Goal: Task Accomplishment & Management: Manage account settings

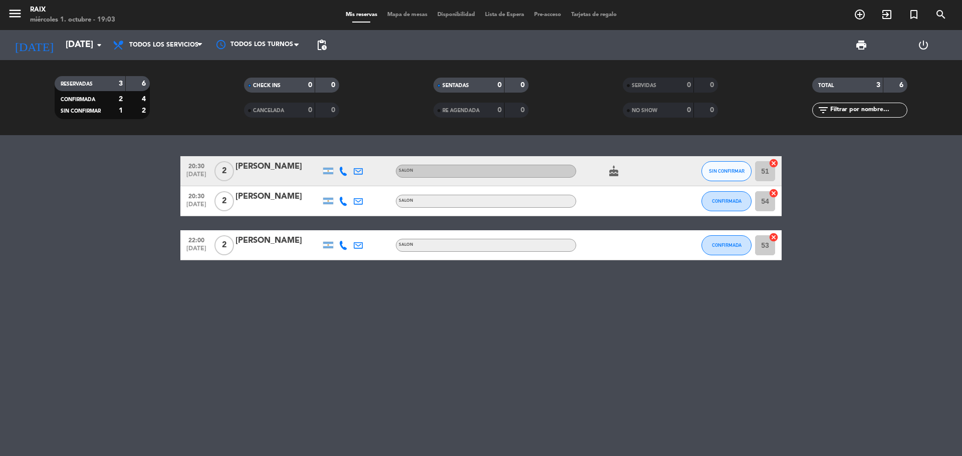
click at [926, 357] on div "20:30 [DATE] 2 [PERSON_NAME] SALON cake SIN CONFIRMAR 51 cancel 20:30 [DATE] 2 …" at bounding box center [481, 295] width 962 height 321
click at [56, 56] on div "[DATE] [DATE] arrow_drop_down" at bounding box center [58, 45] width 100 height 30
click at [61, 52] on input "[DATE]" at bounding box center [119, 45] width 116 height 20
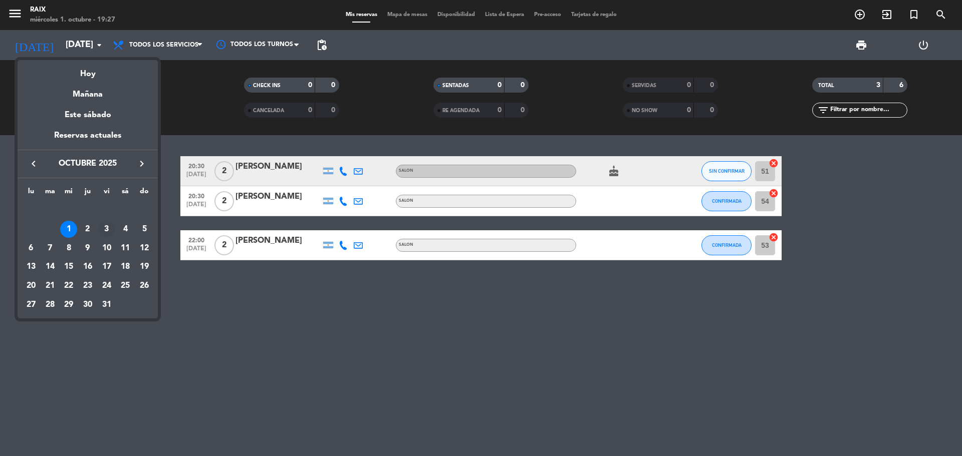
click at [102, 226] on div "3" at bounding box center [106, 229] width 17 height 17
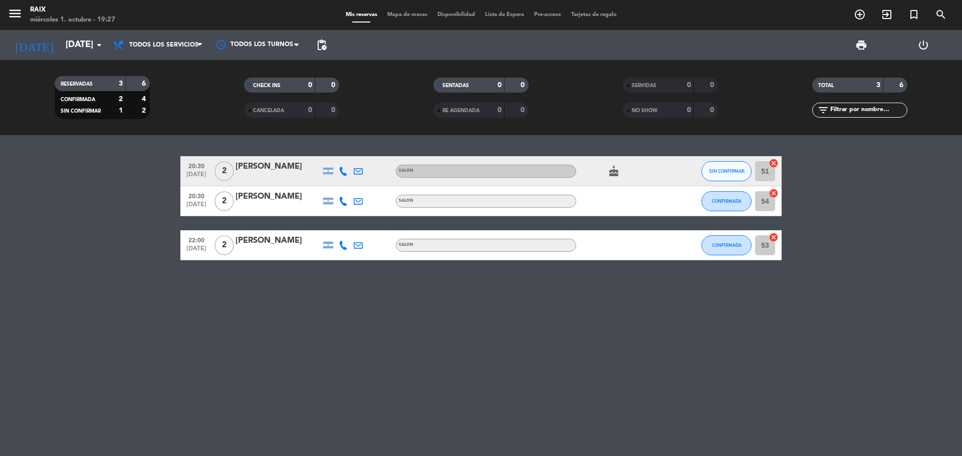
type input "[DATE]"
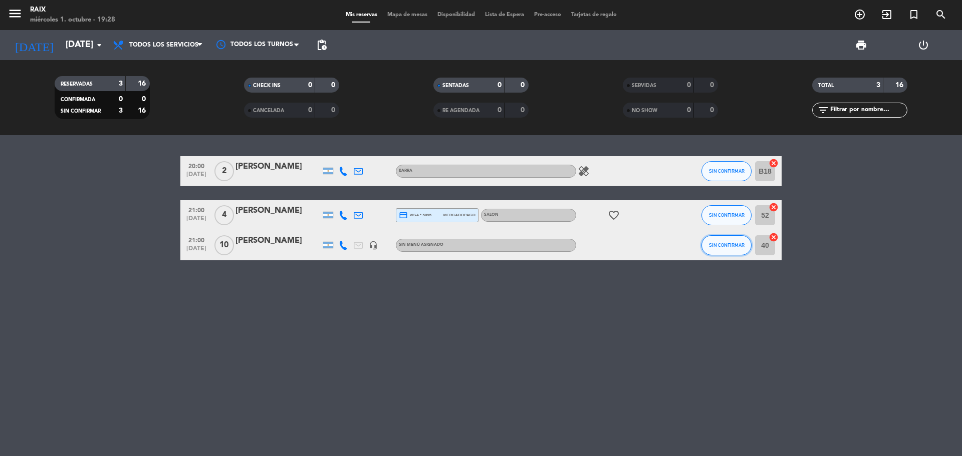
click at [705, 239] on button "SIN CONFIRMAR" at bounding box center [726, 245] width 50 height 20
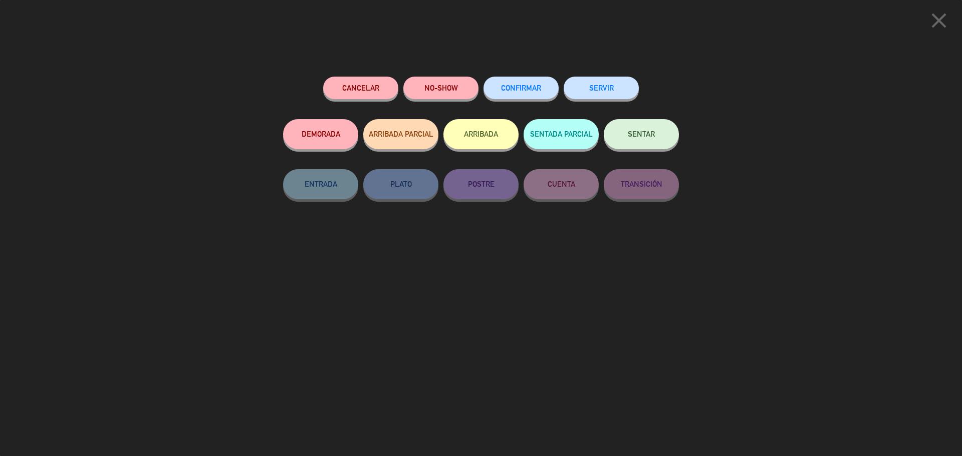
click at [525, 83] on button "CONFIRMAR" at bounding box center [520, 88] width 75 height 23
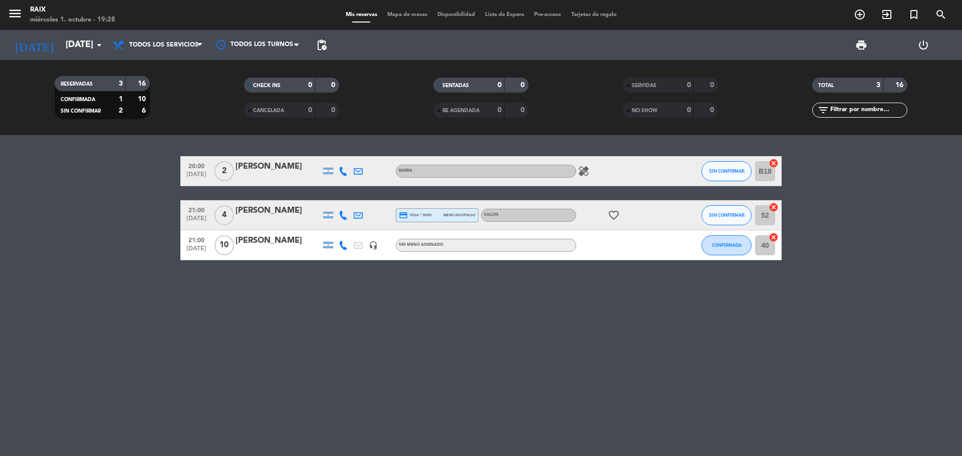
click at [415, 15] on span "Mapa de mesas" at bounding box center [407, 15] width 50 height 6
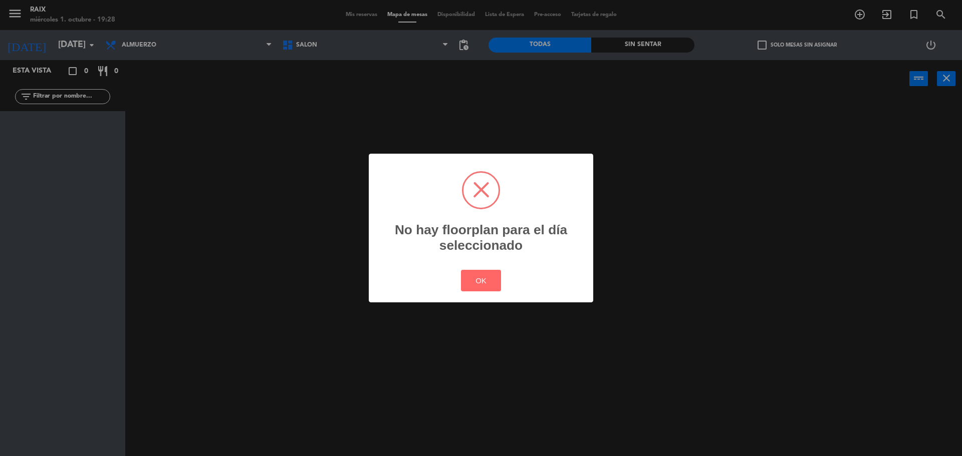
click at [460, 271] on div "OK Cancel" at bounding box center [480, 281] width 45 height 26
click at [467, 275] on button "OK" at bounding box center [481, 281] width 41 height 22
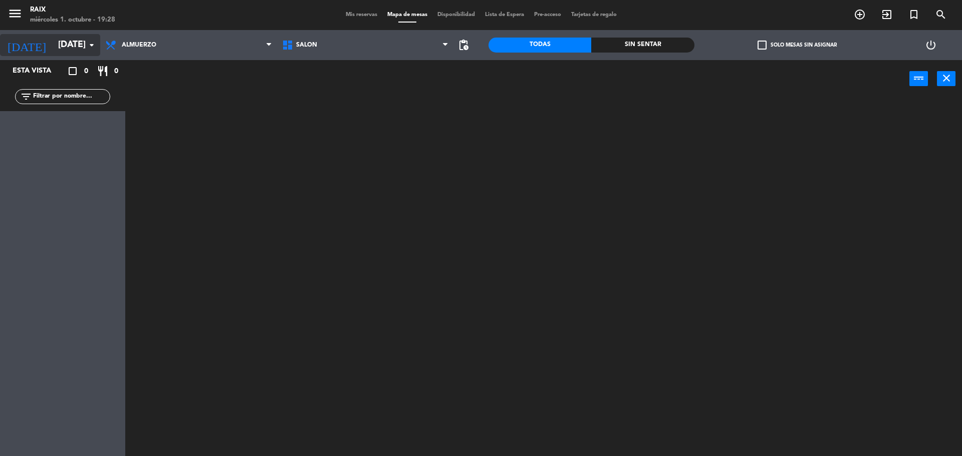
click at [53, 50] on input "[DATE]" at bounding box center [111, 45] width 116 height 20
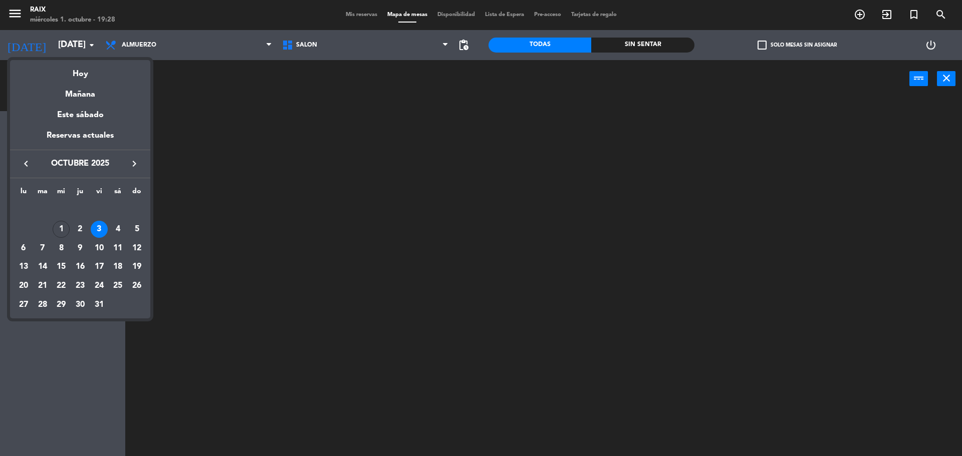
click at [234, 190] on div at bounding box center [481, 228] width 962 height 456
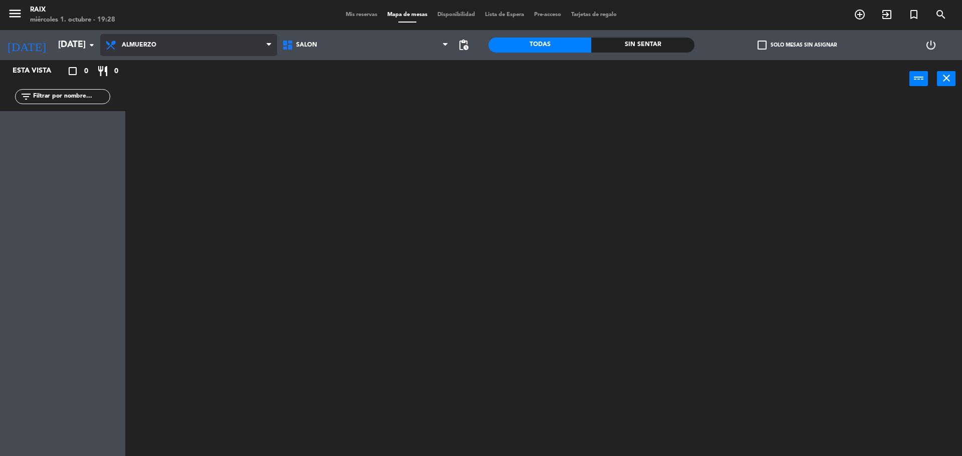
click at [146, 41] on span "Almuerzo" at bounding box center [188, 45] width 177 height 22
click at [160, 87] on ng-component "menu RAIX [DATE] 1. octubre - 19:28 Mis reservas Mapa de mesas Disponibilidad L…" at bounding box center [481, 229] width 962 height 459
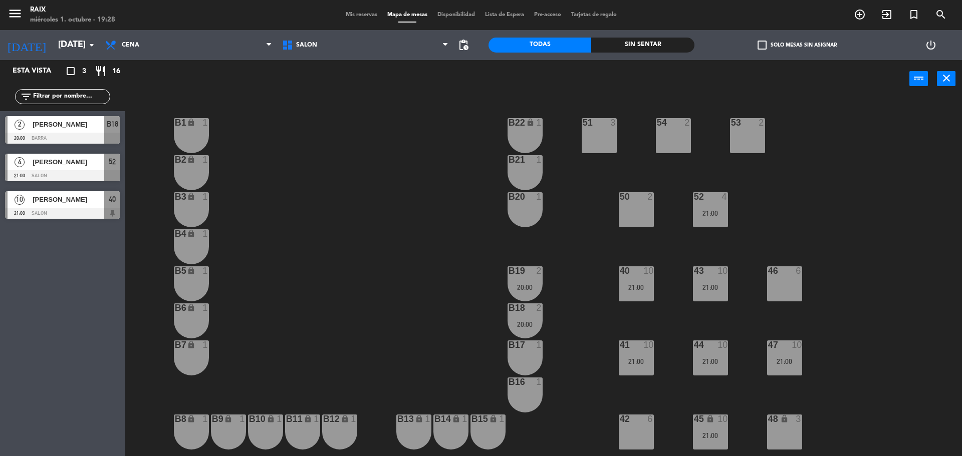
click at [349, 10] on div "menu RAIX [DATE] 1. octubre - 19:28 Mis reservas Mapa de mesas Disponibilidad L…" at bounding box center [481, 15] width 962 height 30
click at [354, 12] on span "Mis reservas" at bounding box center [362, 15] width 42 height 6
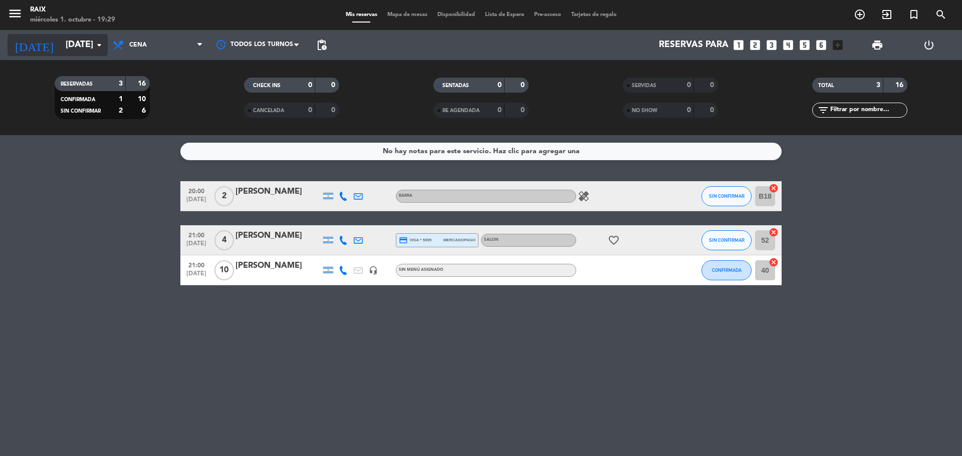
click at [92, 47] on input "[DATE]" at bounding box center [119, 45] width 116 height 20
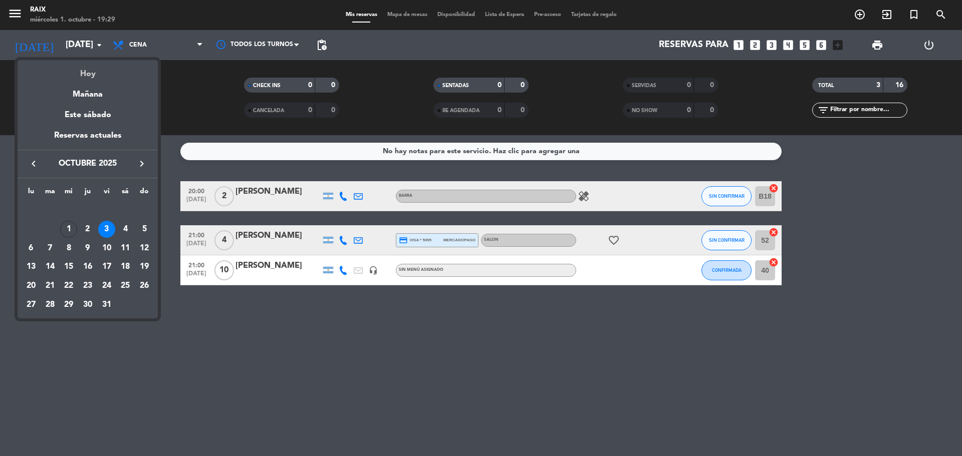
click at [90, 68] on div "Hoy" at bounding box center [88, 70] width 140 height 21
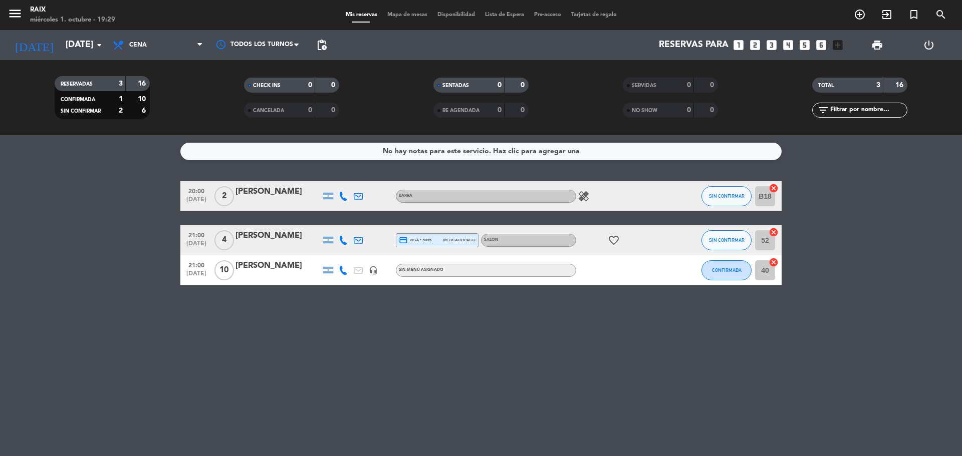
type input "[DATE]"
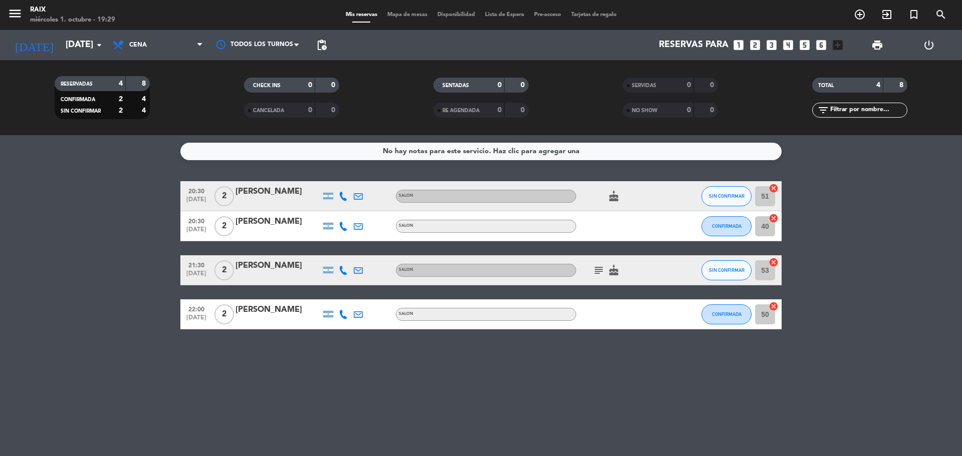
click at [602, 270] on icon "subject" at bounding box center [599, 271] width 12 height 12
click at [0, 264] on bookings-row "20:30 [DATE] 2 [PERSON_NAME] SALON cake SIN CONFIRMAR 51 cancel 20:30 [DATE] 2 …" at bounding box center [481, 255] width 962 height 148
click at [600, 272] on icon "subject" at bounding box center [599, 271] width 12 height 12
click at [637, 404] on div "No hay notas para este servicio. Haz clic para agregar una 20:30 [DATE] 2 [PERS…" at bounding box center [481, 295] width 962 height 321
click at [412, 16] on span "Mapa de mesas" at bounding box center [407, 15] width 50 height 6
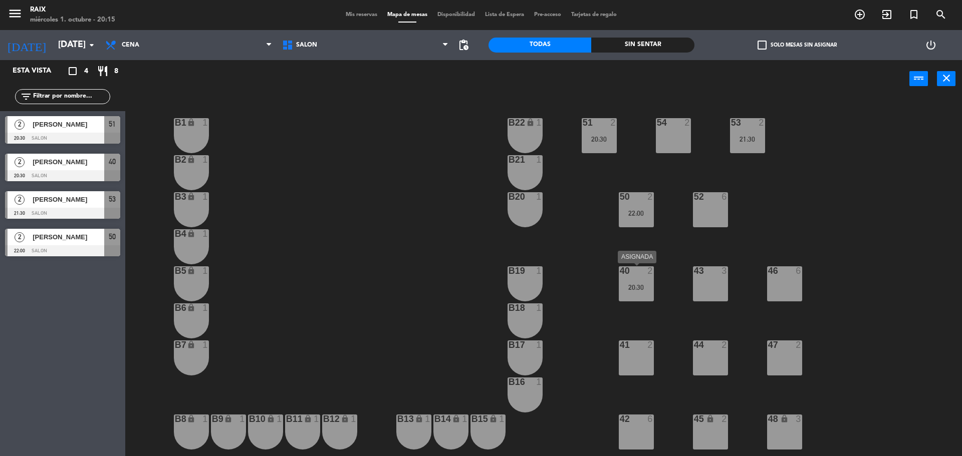
click at [641, 281] on div "40 2 20:30" at bounding box center [636, 284] width 35 height 35
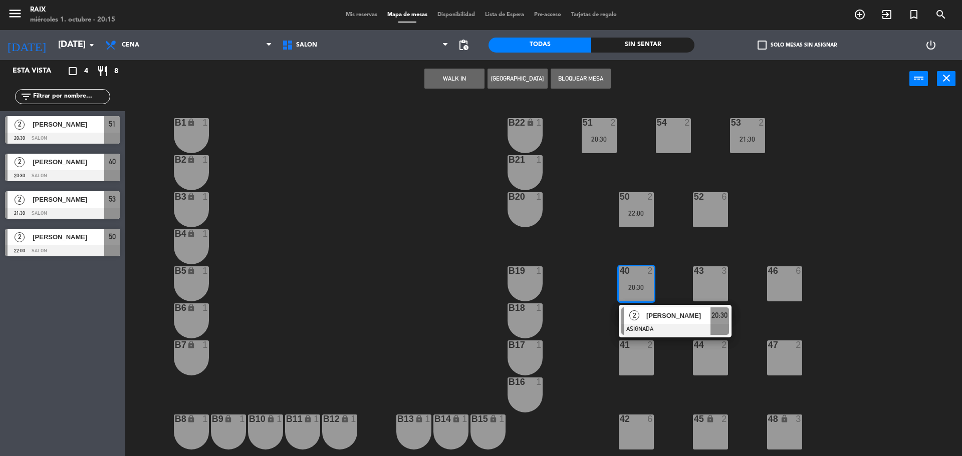
click at [709, 284] on div "43 3" at bounding box center [710, 284] width 35 height 35
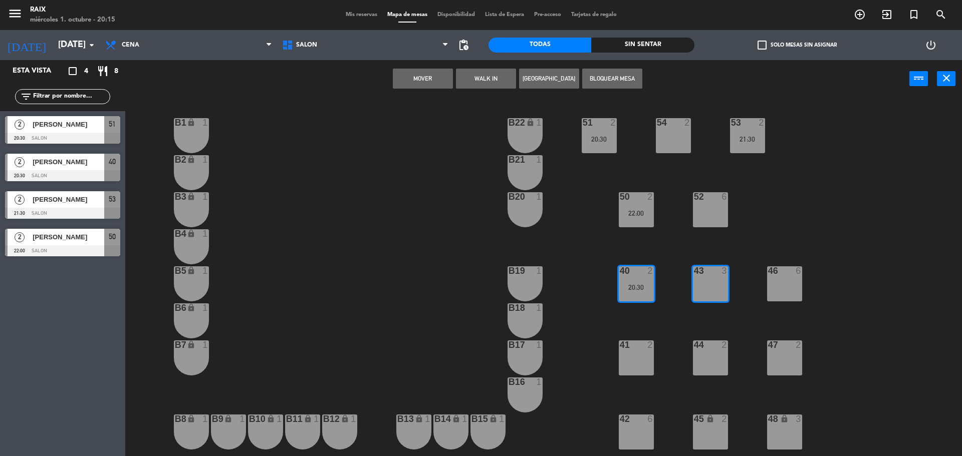
click at [406, 80] on button "Mover" at bounding box center [423, 79] width 60 height 20
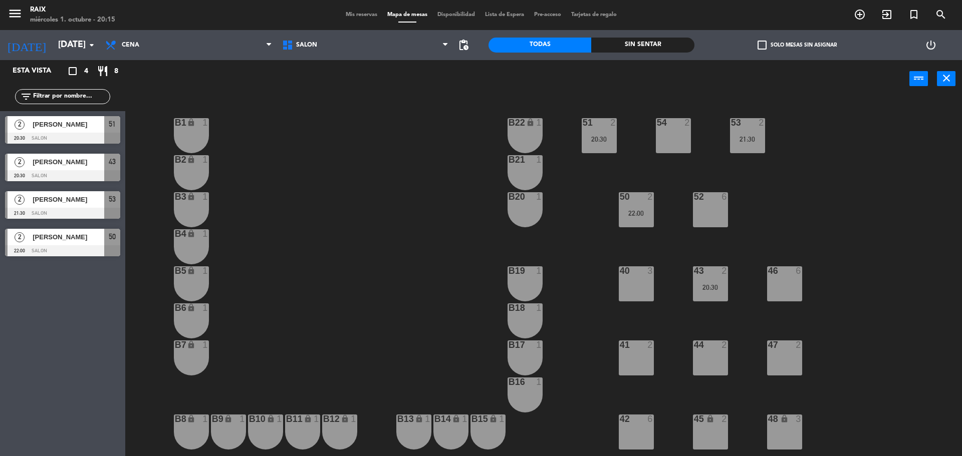
click at [594, 137] on div "20:30" at bounding box center [599, 139] width 35 height 7
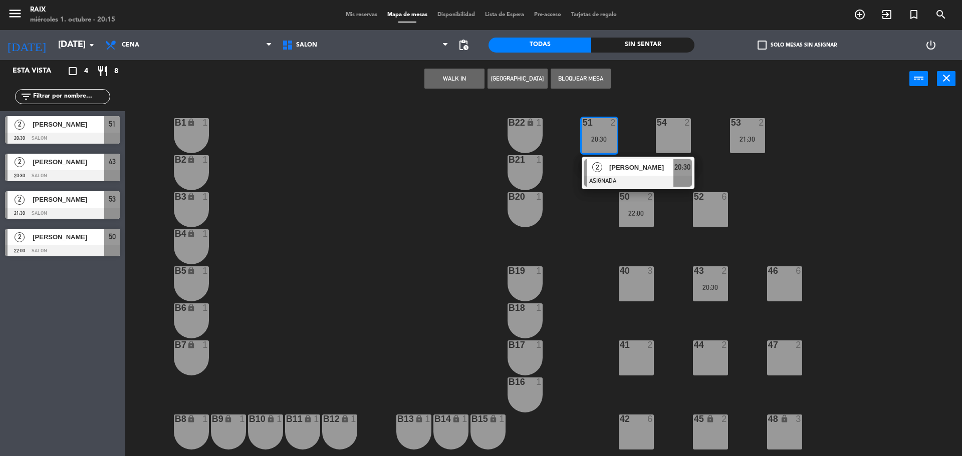
click at [717, 420] on div "lock" at bounding box center [710, 420] width 17 height 10
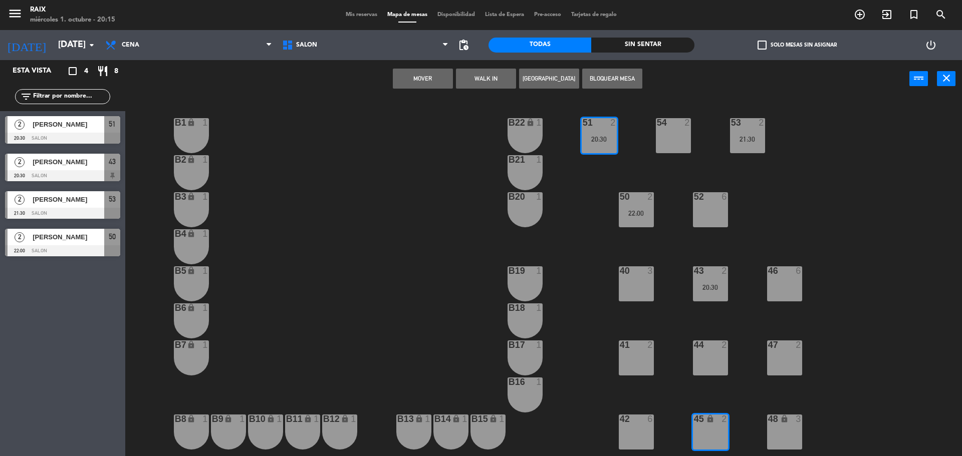
click at [427, 76] on button "Mover" at bounding box center [423, 79] width 60 height 20
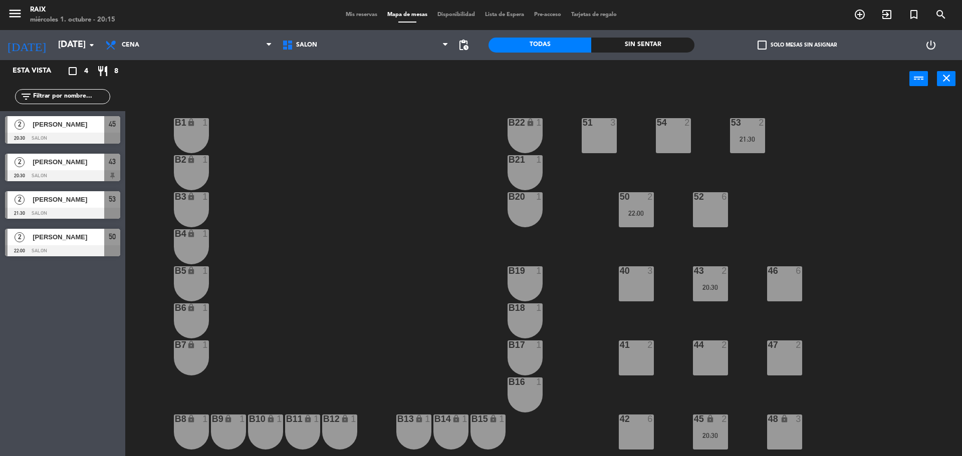
click at [762, 137] on div "21:30" at bounding box center [747, 139] width 35 height 7
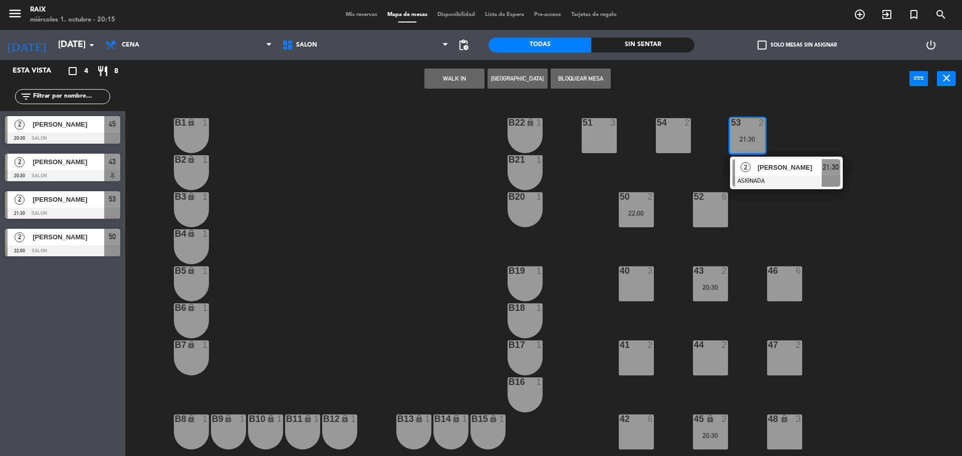
click at [721, 359] on div "44 2" at bounding box center [710, 358] width 35 height 35
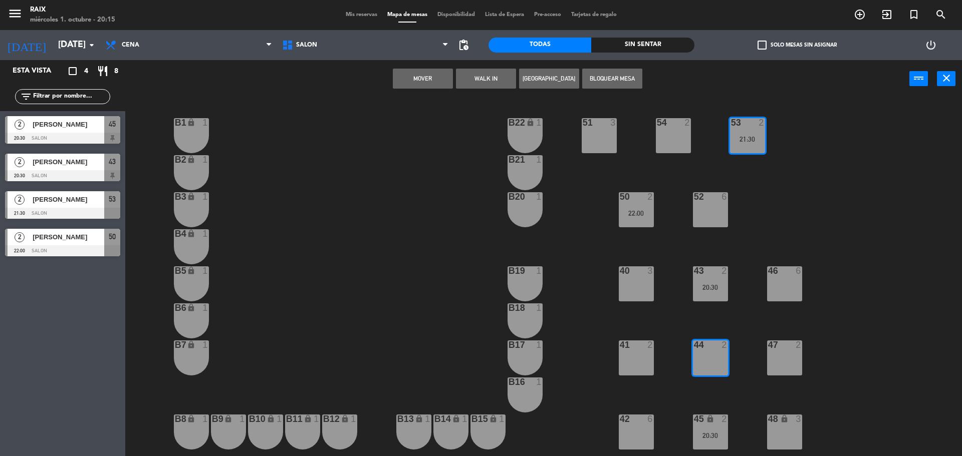
click at [447, 236] on div "51 3 53 2 21:30 54 2 B1 lock 1 B22 lock 1 B2 lock 1 B21 1 50 2 22:00 52 6 B3 lo…" at bounding box center [548, 279] width 827 height 359
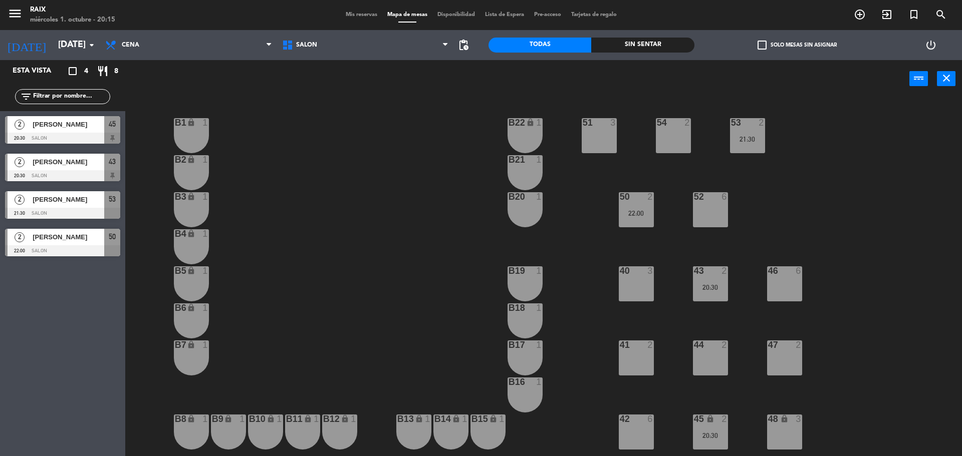
click at [645, 209] on div "50 2 22:00" at bounding box center [636, 209] width 35 height 35
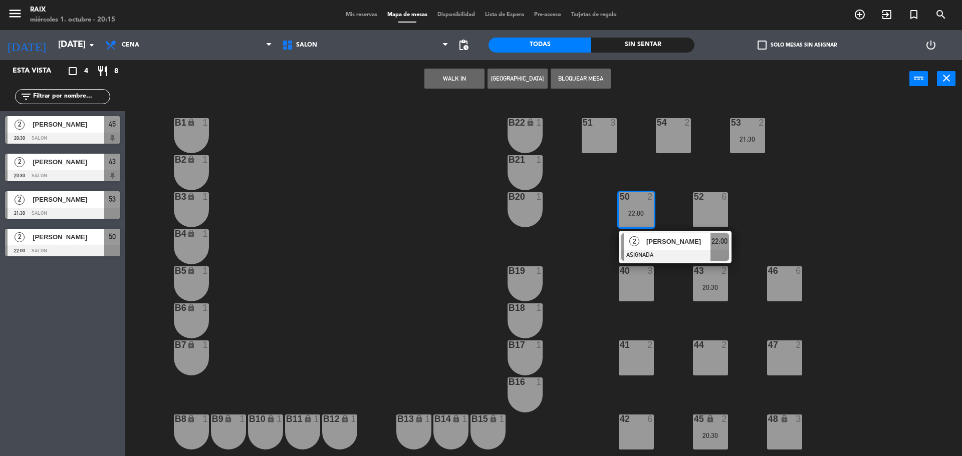
click at [792, 365] on div "47 2" at bounding box center [784, 358] width 35 height 35
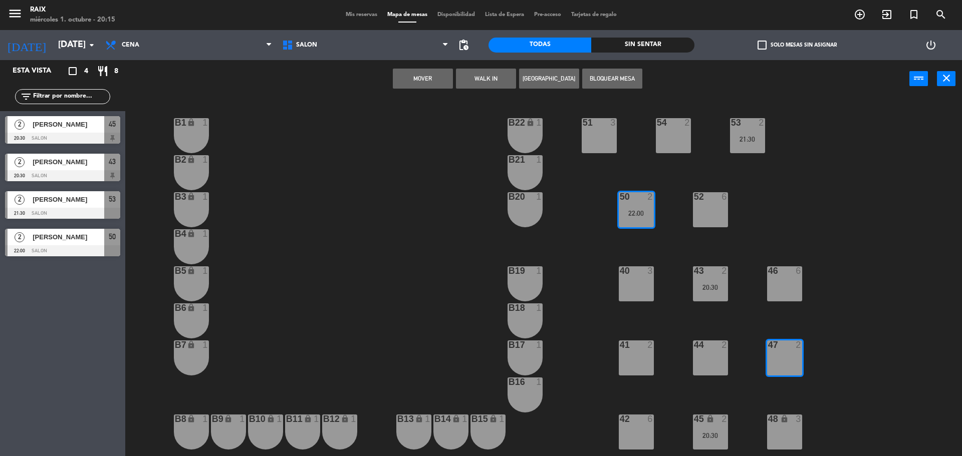
click at [441, 78] on button "Mover" at bounding box center [423, 79] width 60 height 20
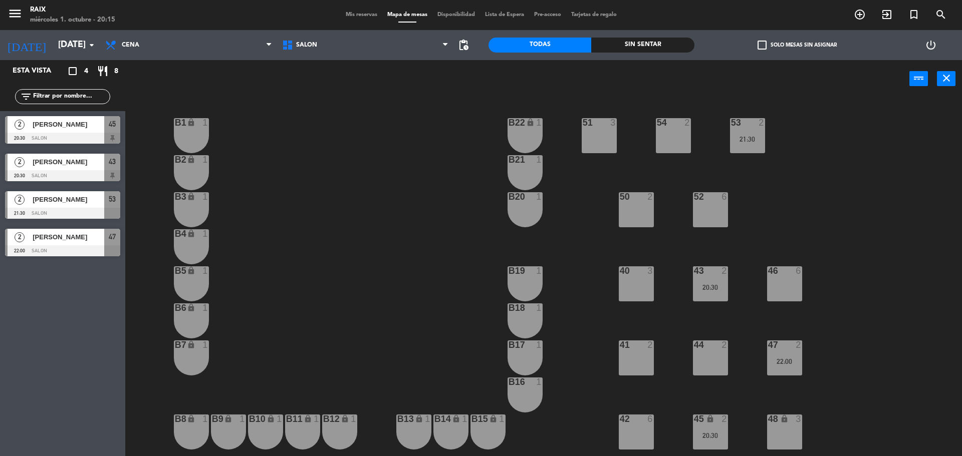
click at [743, 139] on div "21:30" at bounding box center [747, 139] width 35 height 7
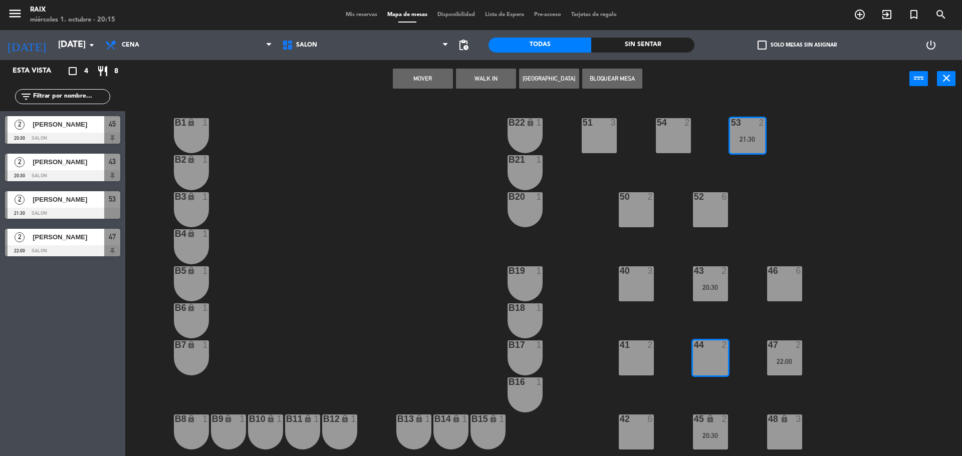
click at [435, 80] on button "Mover" at bounding box center [423, 79] width 60 height 20
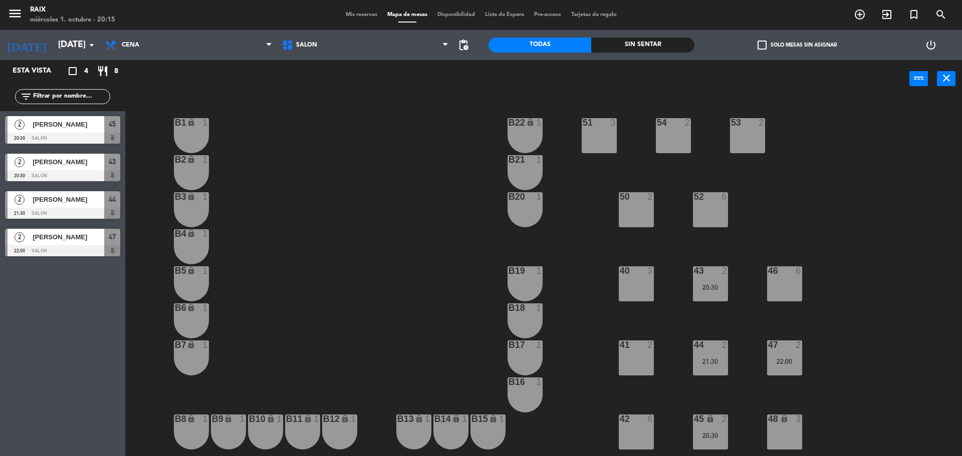
click at [341, 16] on span "Mis reservas" at bounding box center [362, 15] width 42 height 6
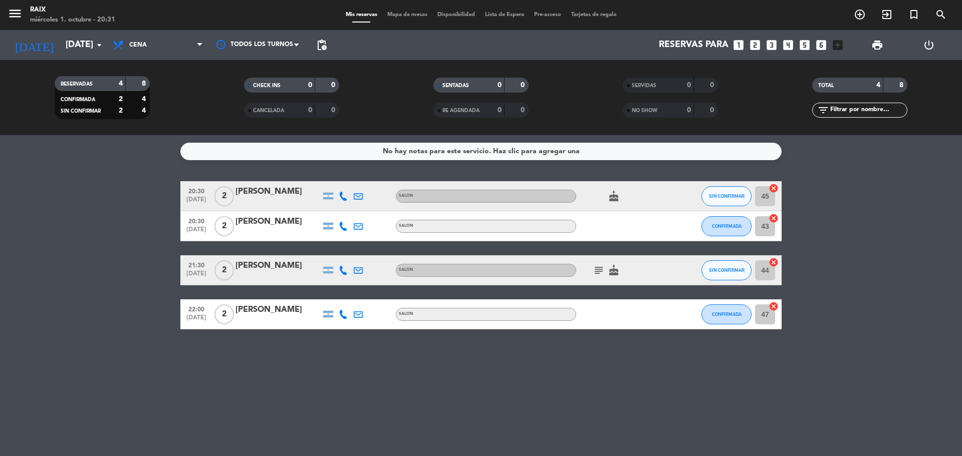
click at [856, 229] on bookings-row "20:30 [DATE] 2 [PERSON_NAME] SALON cake SIN CONFIRMAR 45 cancel 20:30 [DATE] 2 …" at bounding box center [481, 255] width 962 height 148
click at [867, 236] on bookings-row "20:30 [DATE] 2 [PERSON_NAME] SALON cake SIN CONFIRMAR 45 cancel 20:30 [DATE] 2 …" at bounding box center [481, 255] width 962 height 148
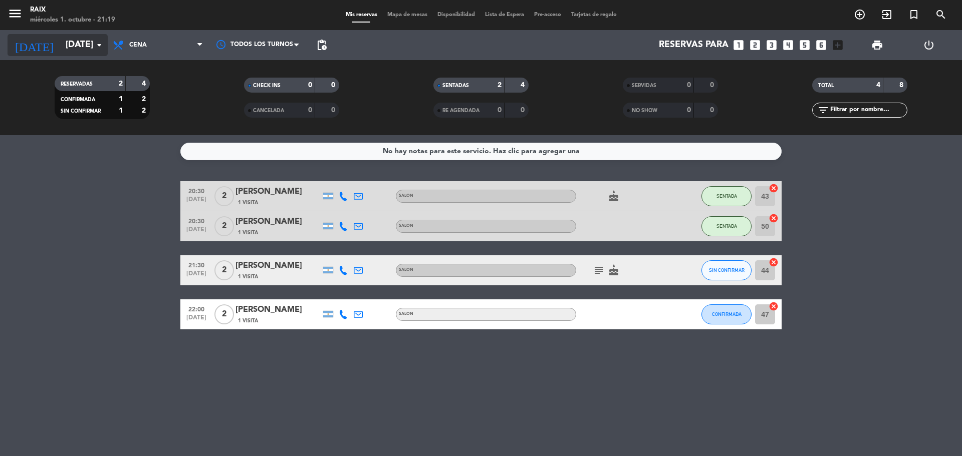
click at [82, 52] on input "[DATE]" at bounding box center [119, 45] width 116 height 20
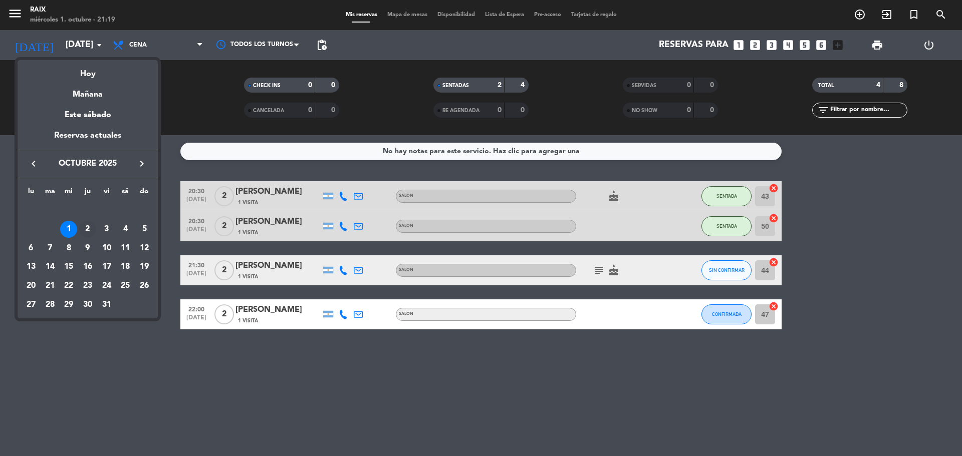
click at [86, 223] on div "2" at bounding box center [87, 229] width 17 height 17
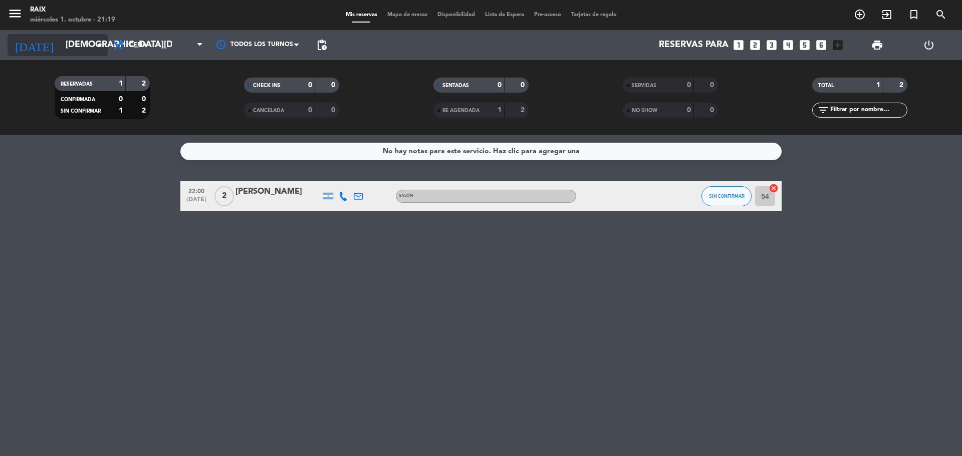
click at [62, 43] on input "[DEMOGRAPHIC_DATA][DATE]" at bounding box center [119, 45] width 116 height 20
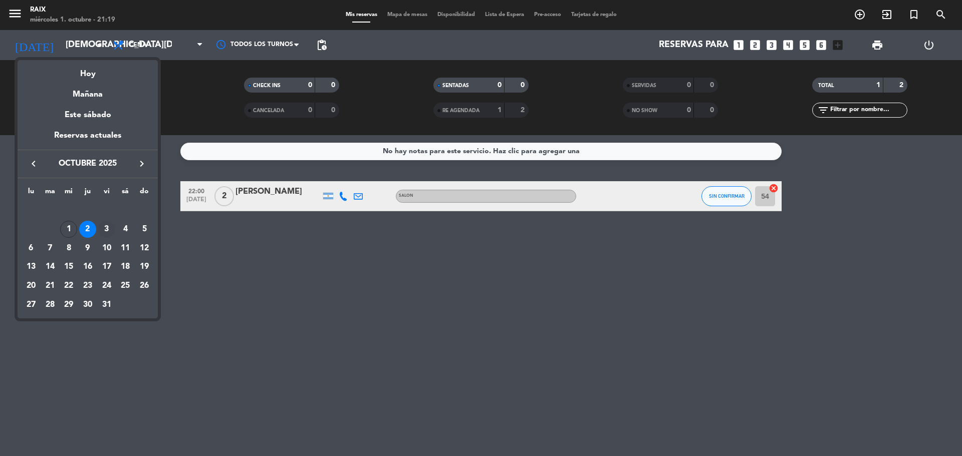
click at [106, 237] on div "3" at bounding box center [106, 229] width 17 height 17
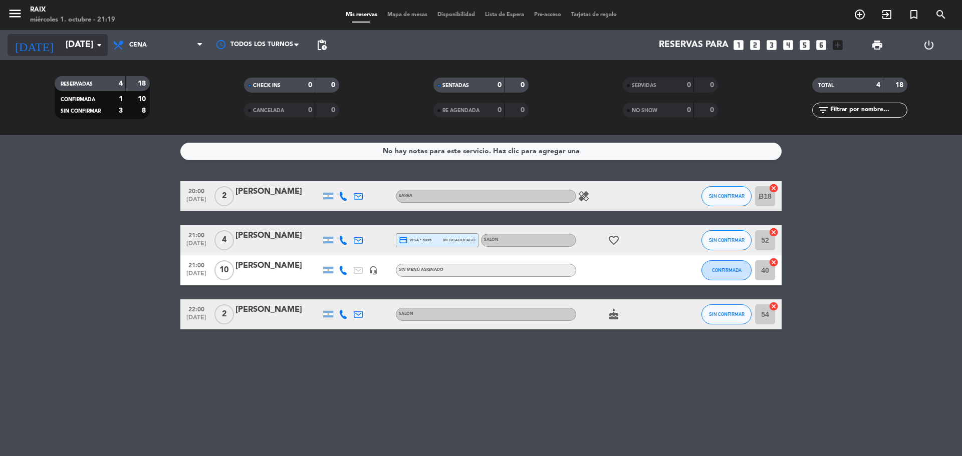
click at [65, 38] on input "[DATE]" at bounding box center [119, 45] width 116 height 20
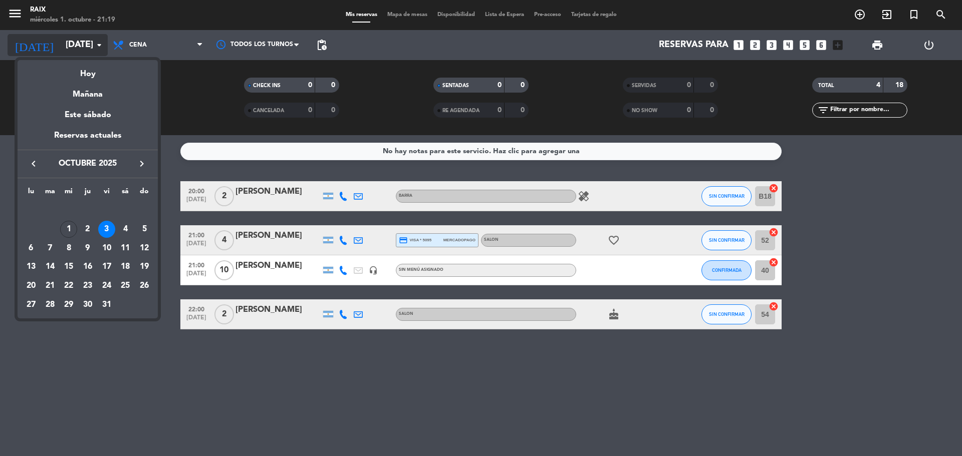
click at [65, 38] on div at bounding box center [481, 228] width 962 height 456
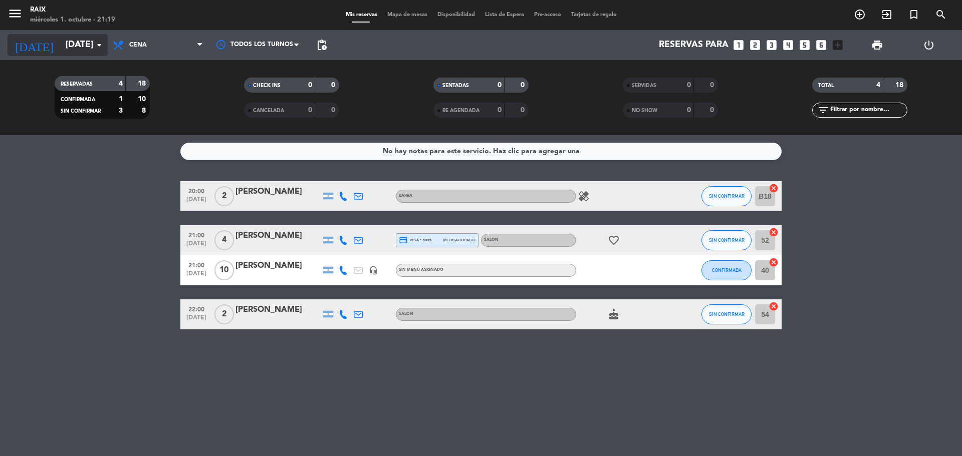
click at [65, 38] on input "[DATE]" at bounding box center [119, 45] width 116 height 20
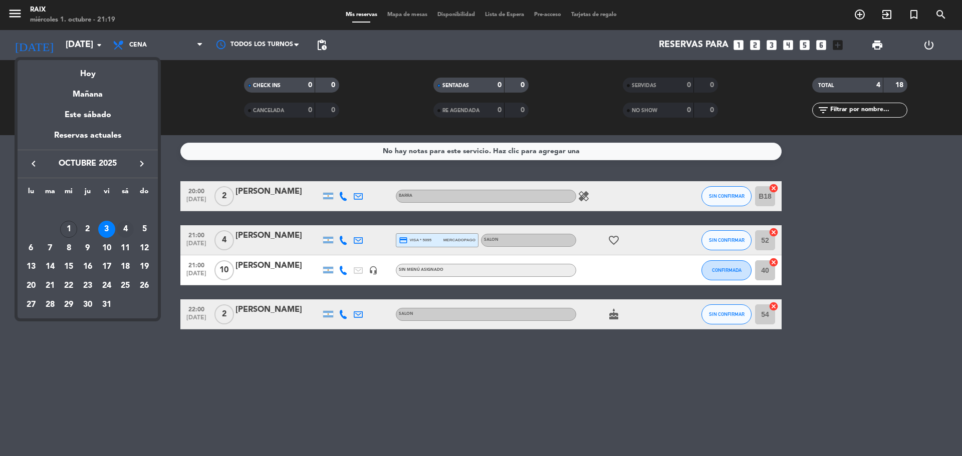
click at [123, 228] on div "4" at bounding box center [125, 229] width 17 height 17
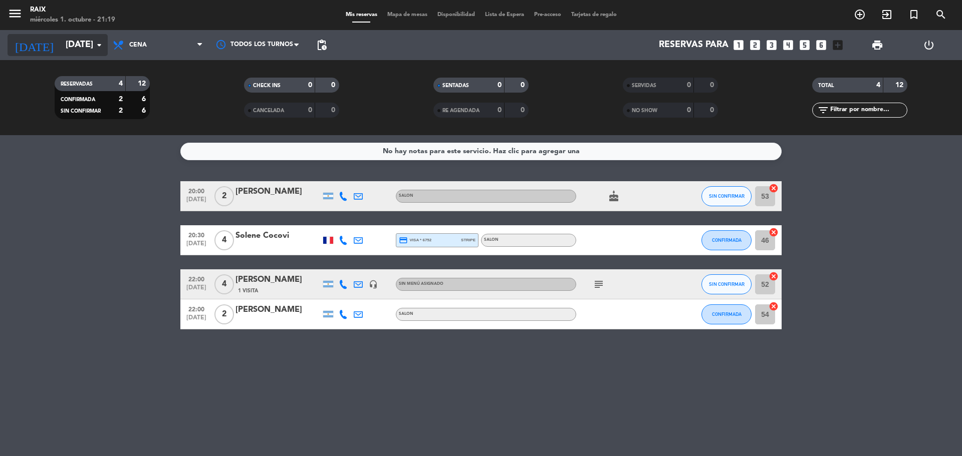
click at [70, 51] on input "[DATE]" at bounding box center [119, 45] width 116 height 20
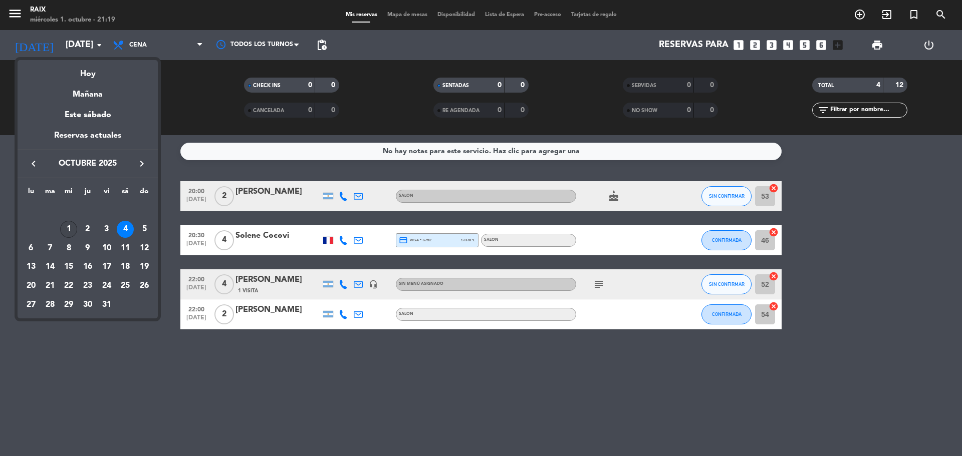
click at [72, 227] on div "1" at bounding box center [68, 229] width 17 height 17
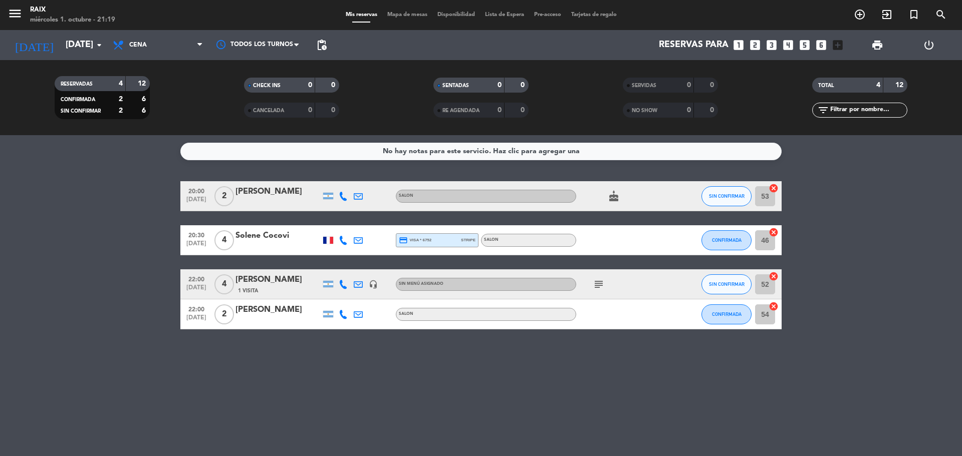
type input "[DATE]"
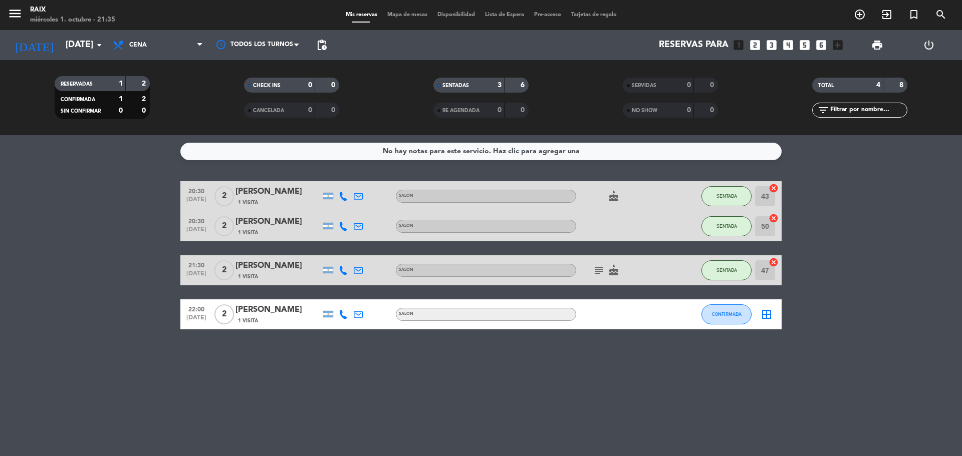
click at [272, 311] on div "[PERSON_NAME]" at bounding box center [277, 310] width 85 height 13
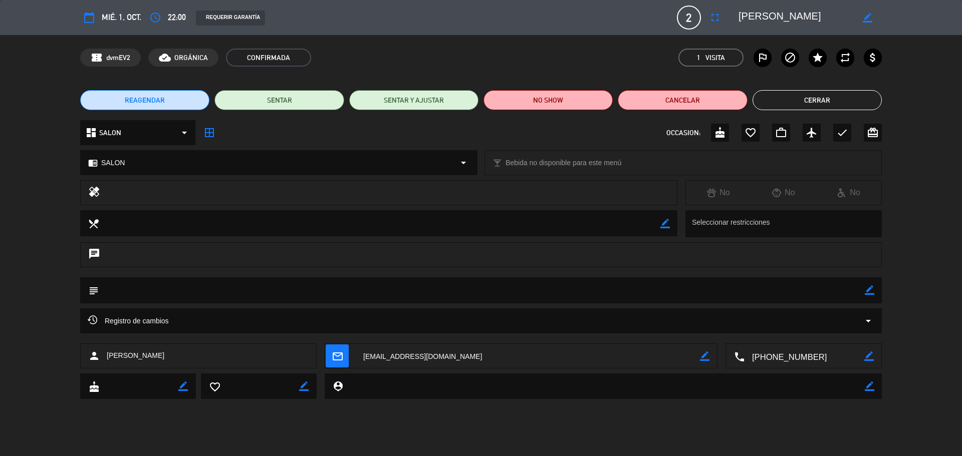
click at [849, 93] on button "Cerrar" at bounding box center [816, 100] width 129 height 20
